Goal: Information Seeking & Learning: Learn about a topic

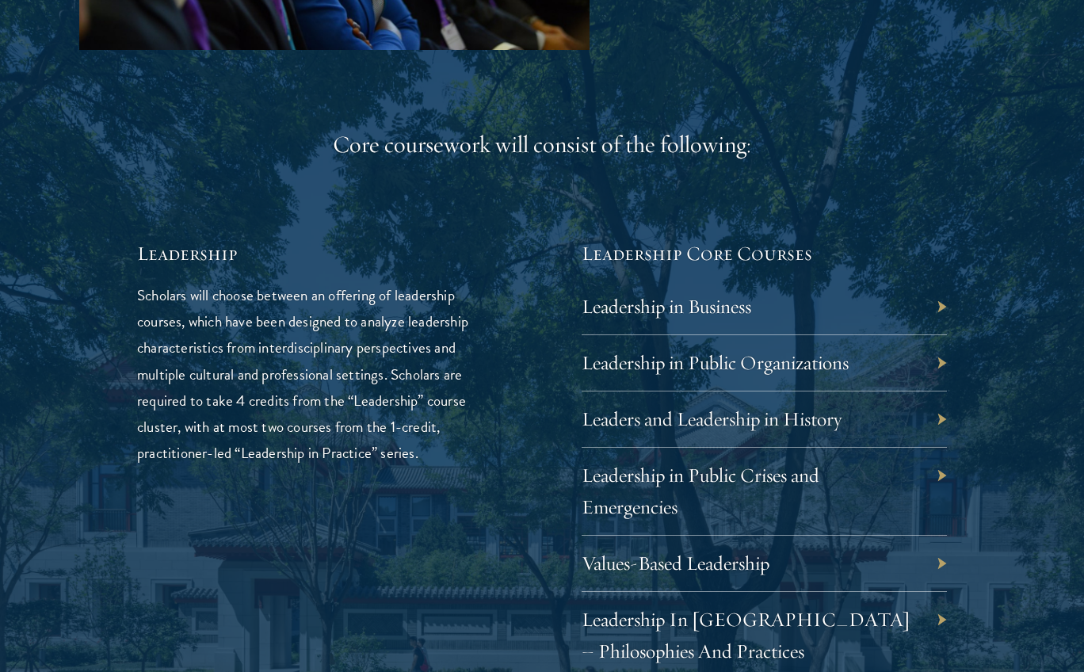
scroll to position [2437, 0]
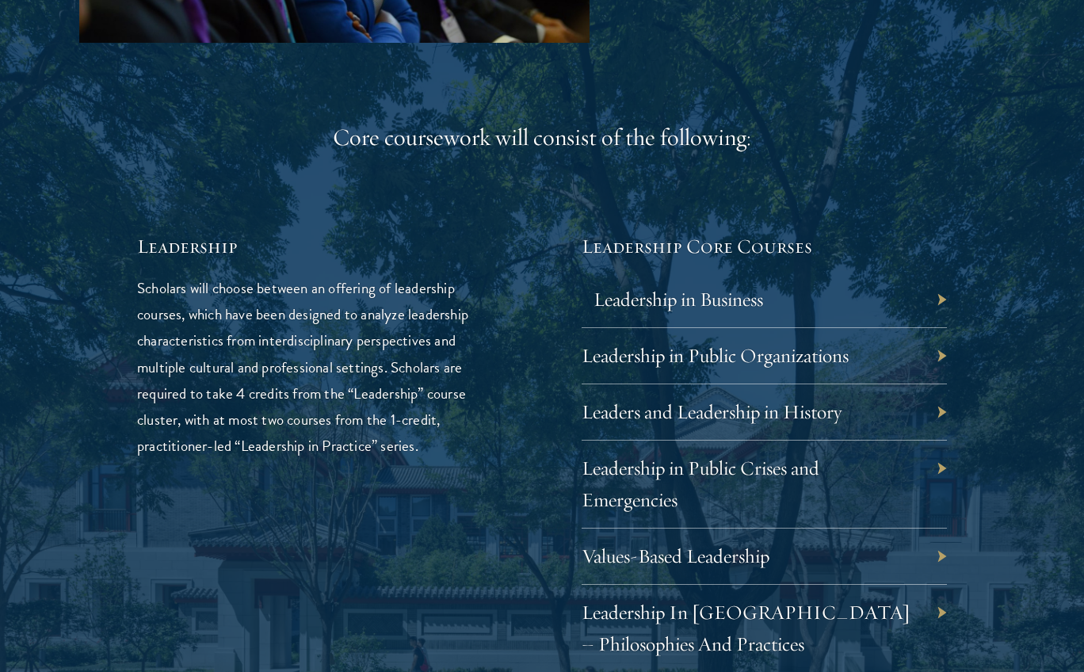
click at [727, 291] on link "Leadership in Business" at bounding box center [678, 299] width 170 height 25
click at [939, 289] on div "Leadership in Business" at bounding box center [763, 300] width 365 height 56
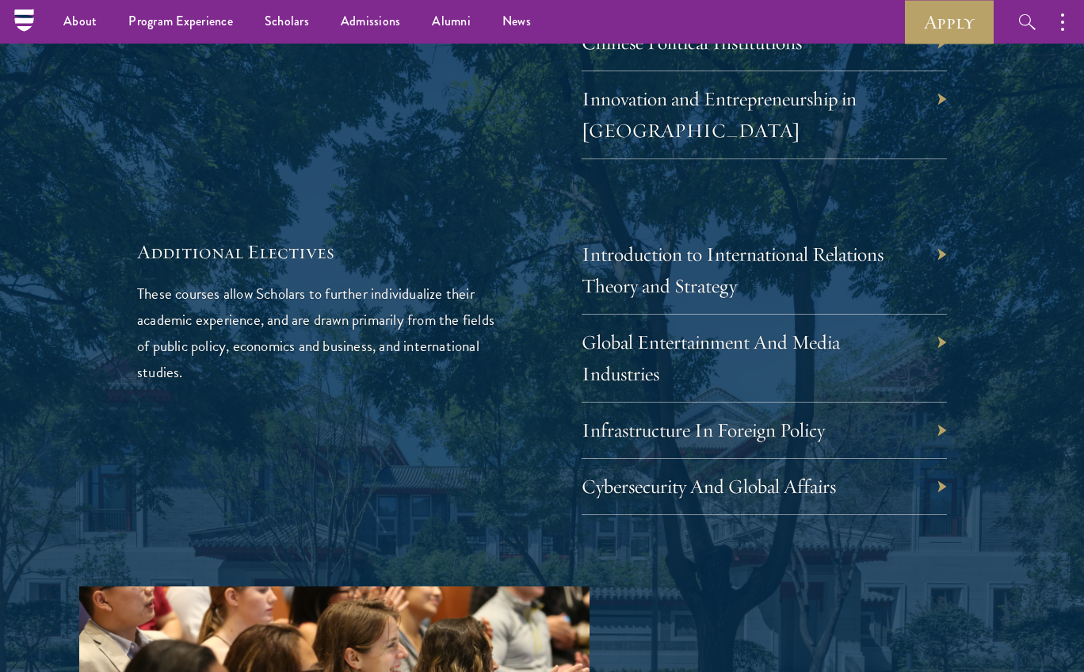
scroll to position [5010, 0]
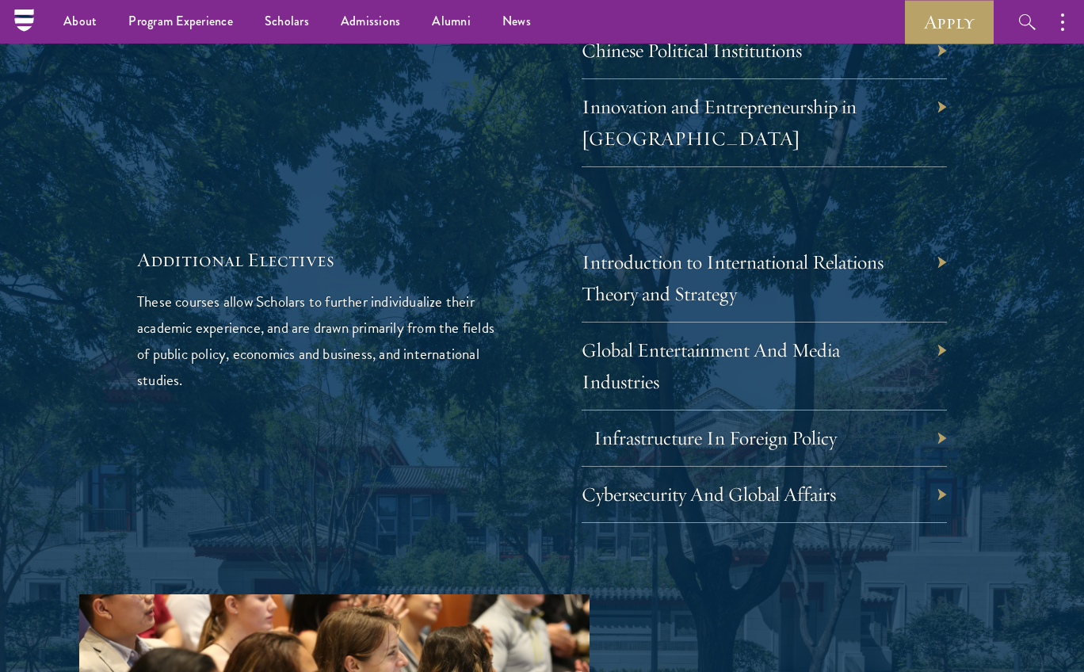
click at [668, 425] on link "Infrastructure In Foreign Policy" at bounding box center [714, 437] width 243 height 25
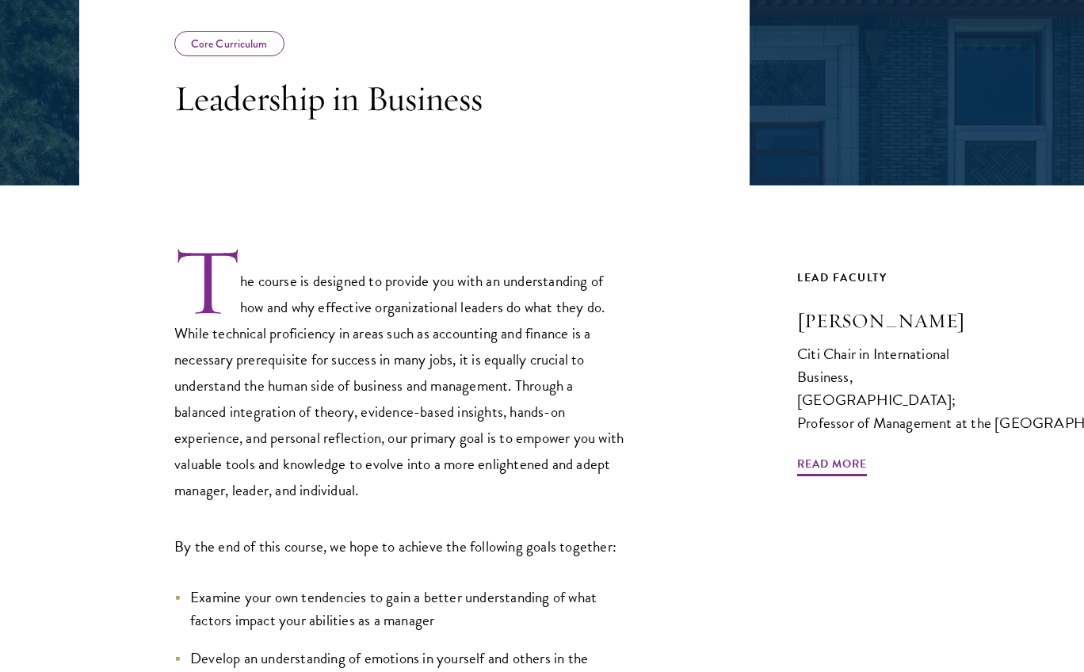
scroll to position [307, 0]
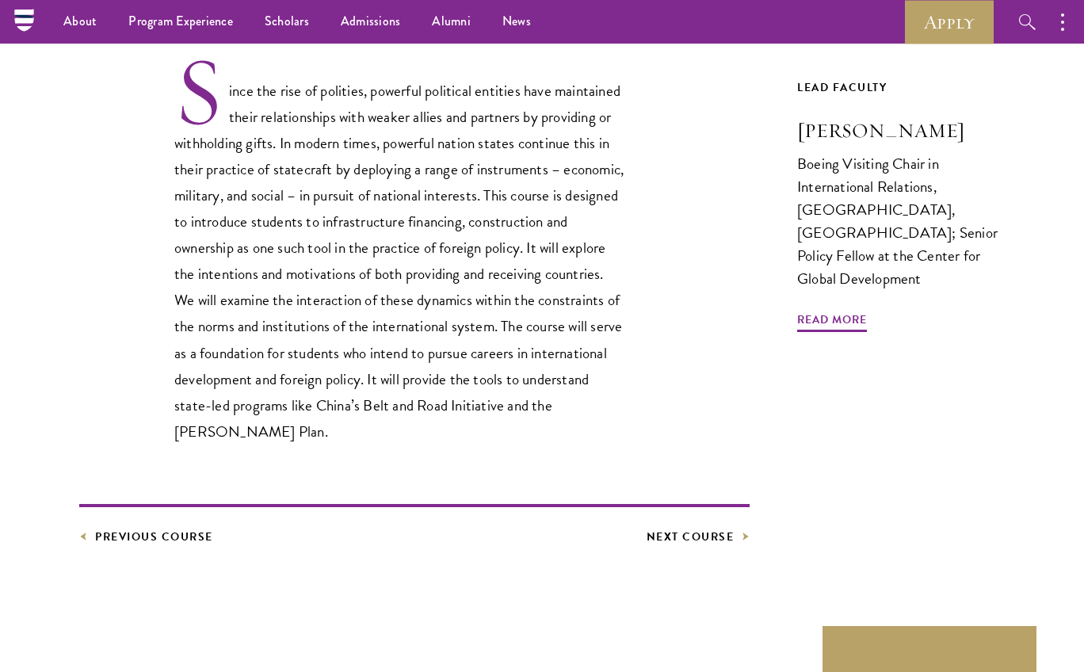
scroll to position [478, 0]
